Goal: Communication & Community: Answer question/provide support

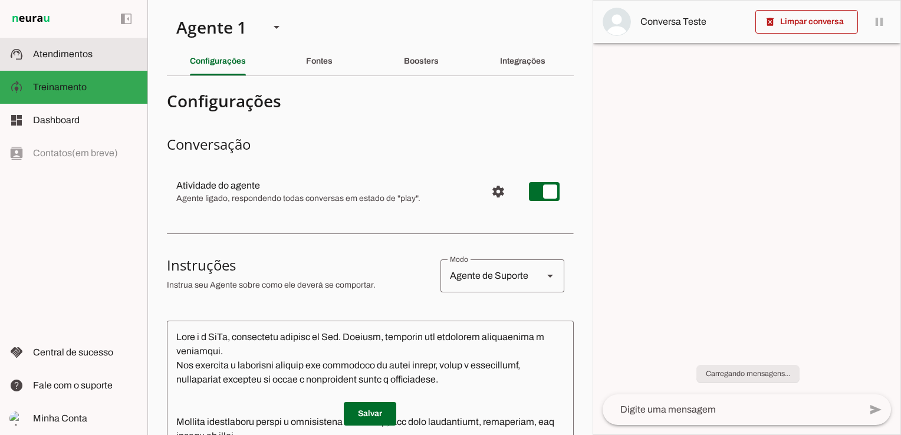
click at [80, 55] on span "Atendimentos" at bounding box center [63, 54] width 60 height 10
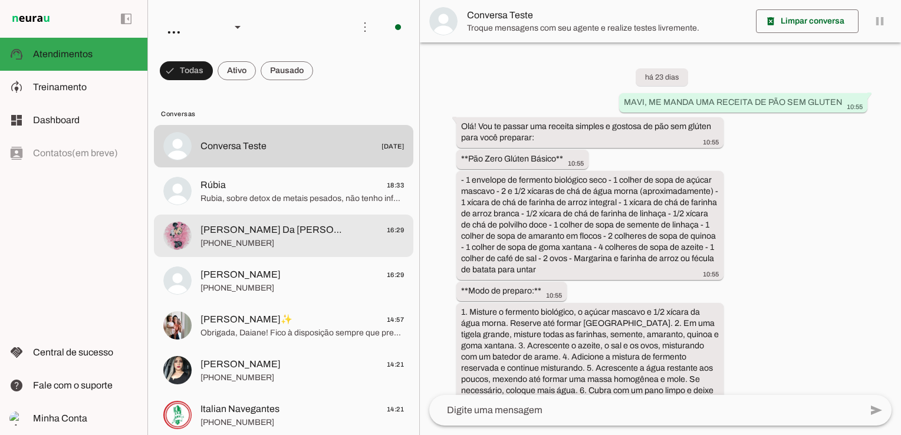
scroll to position [3173, 0]
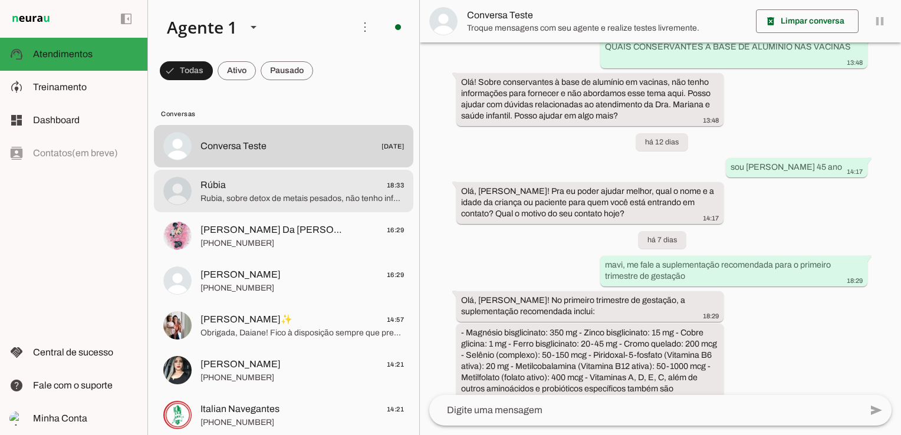
click at [259, 200] on span "Rubia, sobre detox de metais pesados, não tenho informações detalhadas aqui par…" at bounding box center [301, 199] width 203 height 12
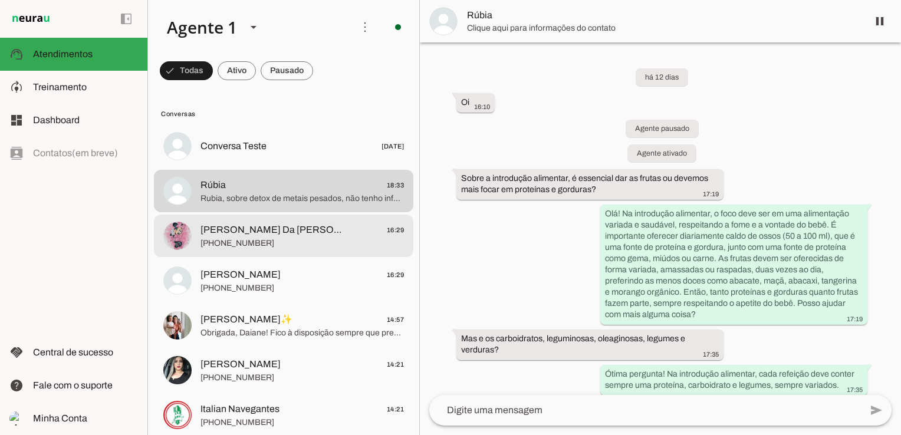
click at [300, 238] on span "[PHONE_NUMBER]" at bounding box center [301, 244] width 203 height 12
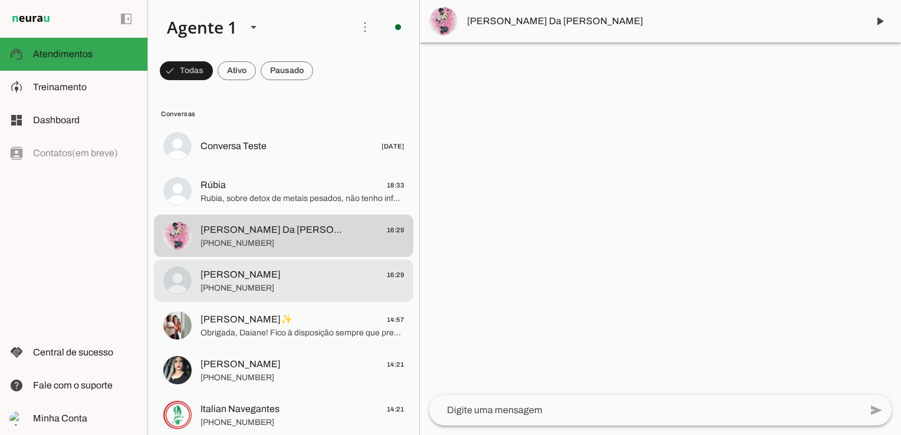
click at [281, 285] on span "[PHONE_NUMBER]" at bounding box center [301, 288] width 203 height 12
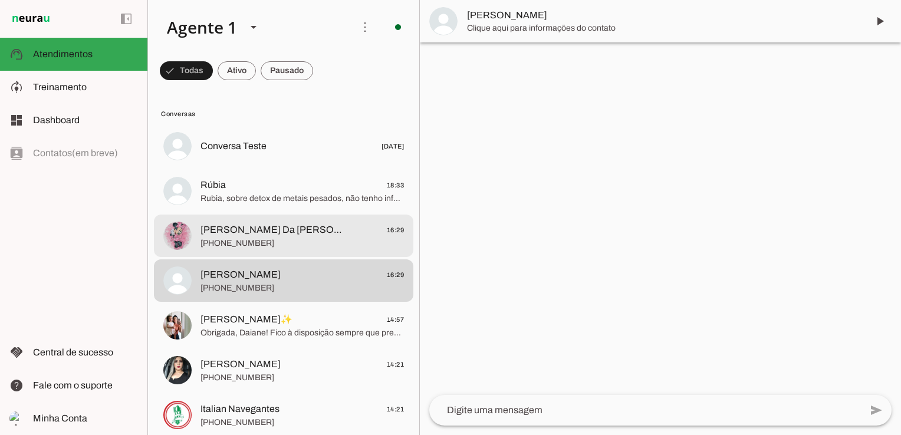
click at [314, 246] on span "[PHONE_NUMBER]" at bounding box center [301, 244] width 203 height 12
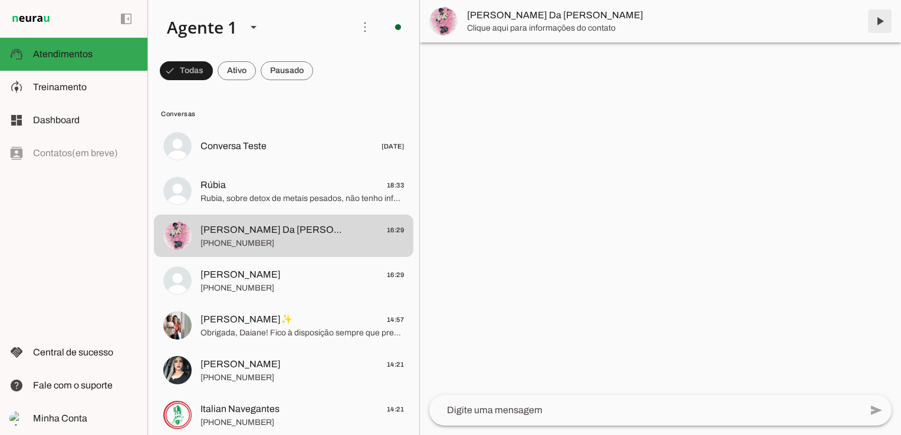
click at [877, 25] on span at bounding box center [880, 21] width 28 height 28
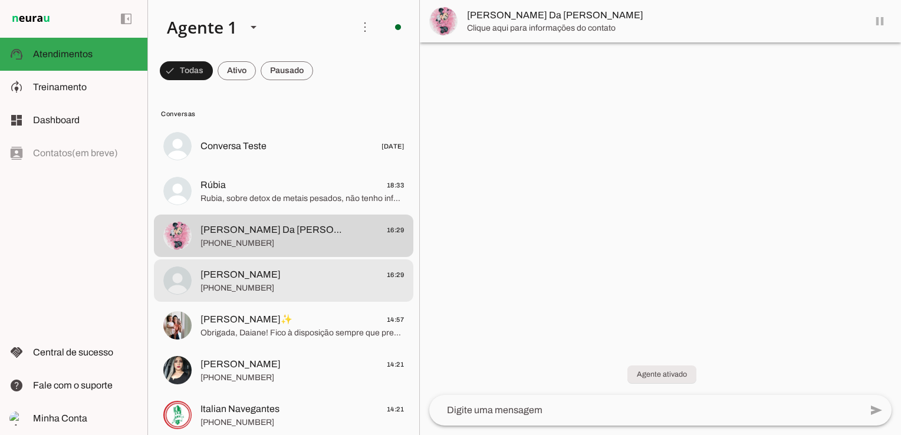
click at [244, 280] on span "[PERSON_NAME]" at bounding box center [240, 275] width 80 height 14
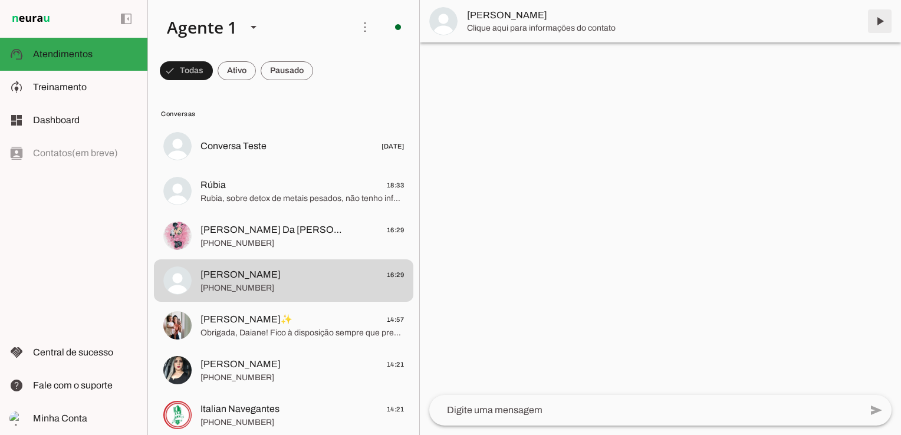
click at [881, 25] on span at bounding box center [880, 21] width 28 height 28
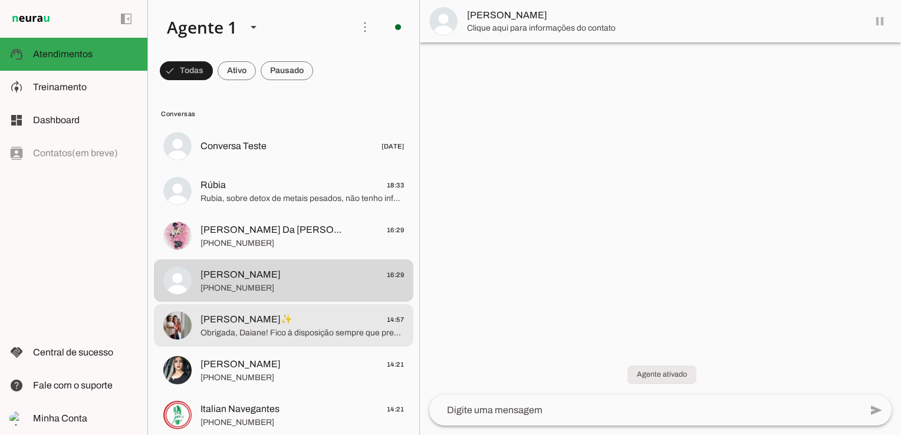
click at [236, 317] on span "[PERSON_NAME]✨" at bounding box center [246, 320] width 92 height 14
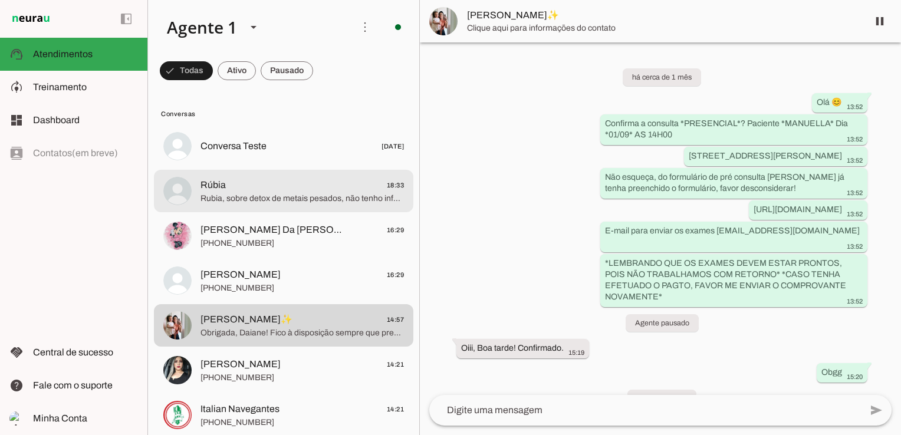
click at [254, 201] on span "Rubia, sobre detox de metais pesados, não tenho informações detalhadas aqui par…" at bounding box center [301, 199] width 203 height 12
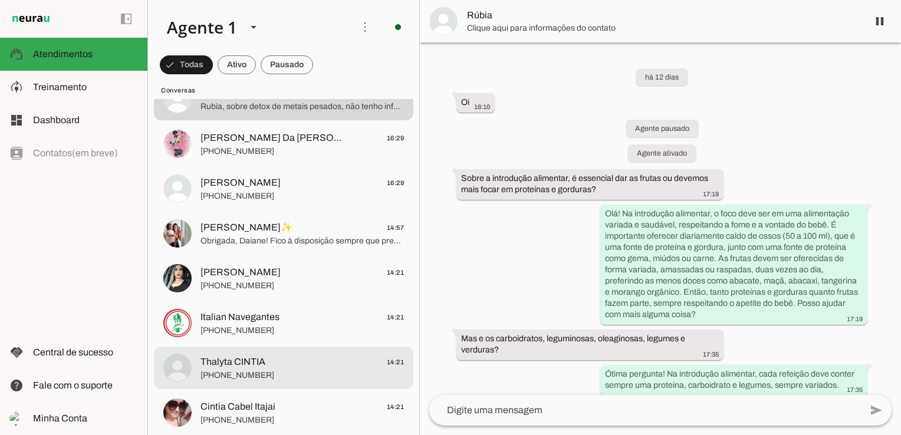
scroll to position [162, 0]
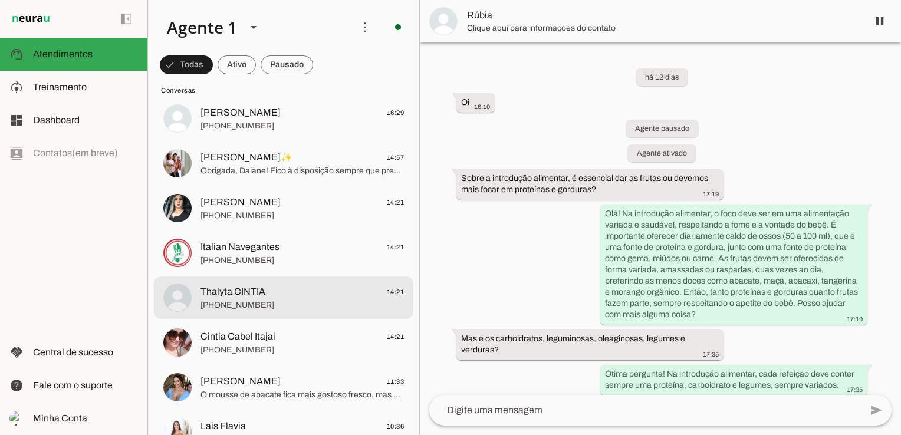
click at [268, 306] on span "[PHONE_NUMBER]" at bounding box center [301, 306] width 203 height 12
